Goal: Information Seeking & Learning: Learn about a topic

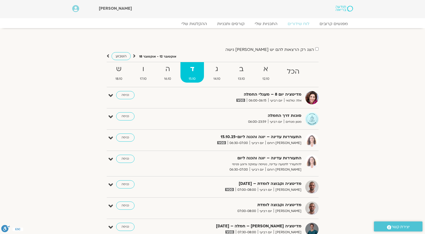
click at [108, 94] on div "מדיטציה יום 8 – מעגלי החמלה אלה טולנאי יום רביעי 06:00-06:15 כניסה עריכה דף המפ…" at bounding box center [213, 97] width 212 height 13
click at [110, 95] on icon at bounding box center [110, 95] width 5 height 7
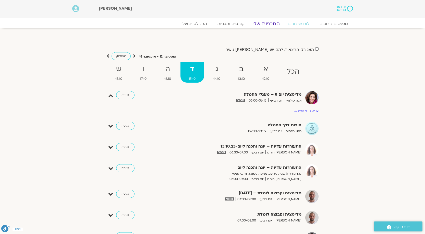
click at [259, 22] on link "התכניות שלי" at bounding box center [266, 24] width 40 height 6
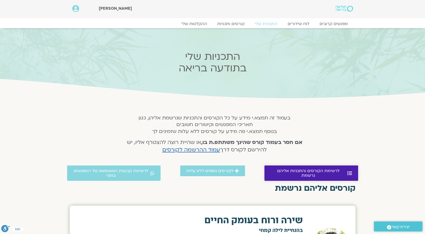
click at [314, 173] on link "לרשימת הקורסים והתכניות אליהם נרשמת" at bounding box center [311, 172] width 94 height 15
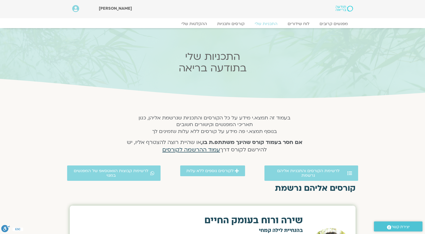
click at [201, 149] on span "עמוד ההרשמה לקורסים" at bounding box center [191, 149] width 58 height 7
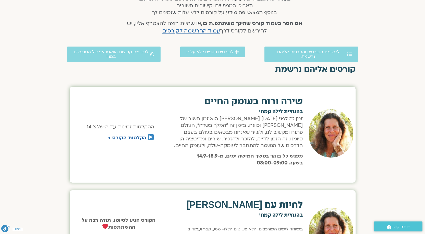
scroll to position [128, 0]
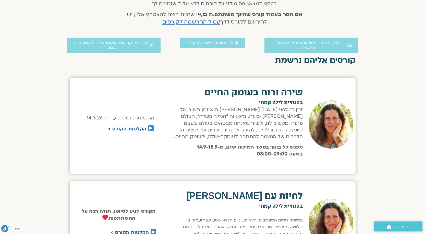
click at [27, 120] on section "קורסים אליהם נרשמת שירה ורוח בעומק החיים בהנחיית לילה קמחי זמן זה לפני ראש השנה…" at bounding box center [212, 235] width 425 height 360
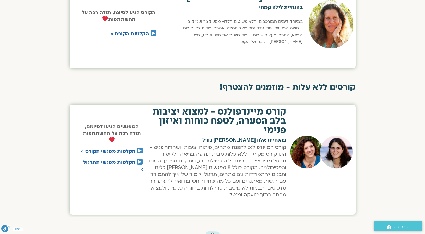
scroll to position [306, 0]
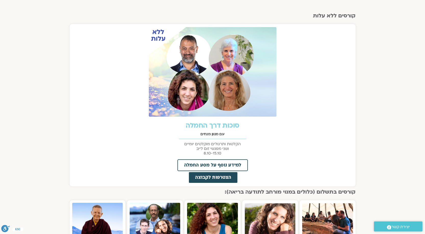
scroll to position [179, 0]
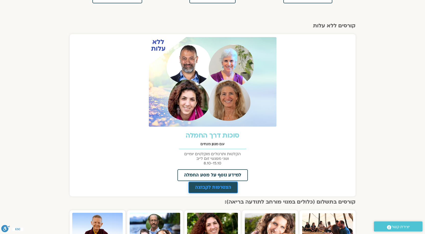
click at [220, 186] on span "הצטרפות לקבוצה" at bounding box center [213, 187] width 36 height 5
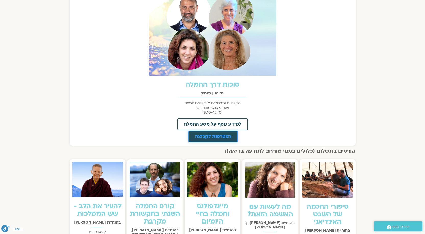
scroll to position [230, 0]
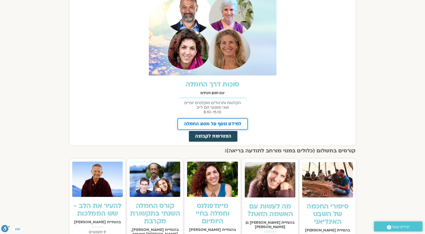
click at [210, 124] on span "למידע נוסף על מסע החמלה" at bounding box center [212, 123] width 57 height 5
